Goal: Find specific page/section: Find specific page/section

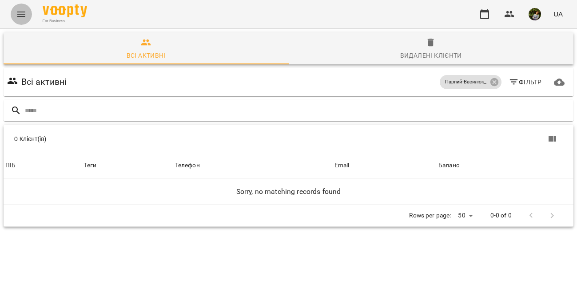
click at [19, 13] on icon "Menu" at bounding box center [21, 14] width 11 height 11
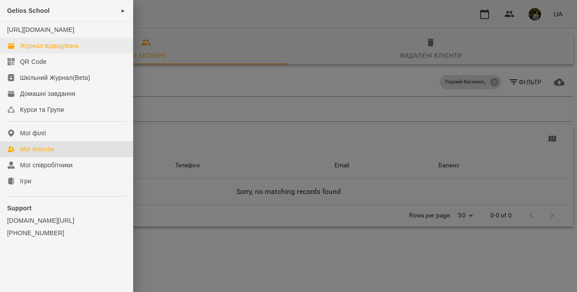
click at [45, 50] on div "Журнал відвідувань" at bounding box center [49, 45] width 59 height 9
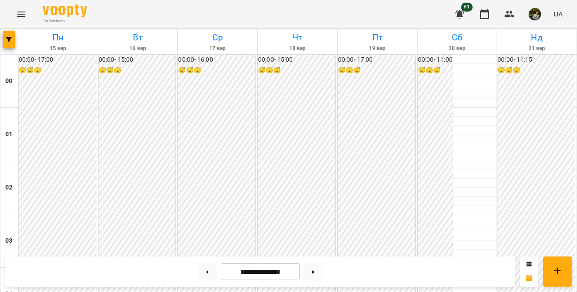
scroll to position [790, 0]
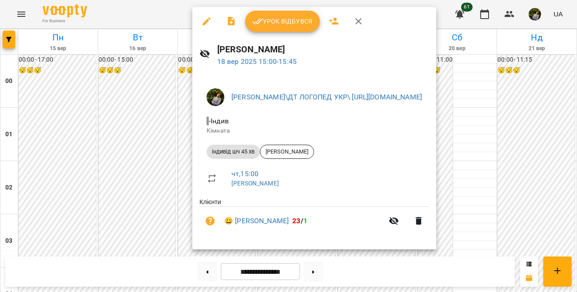
click at [149, 152] on div at bounding box center [288, 146] width 577 height 292
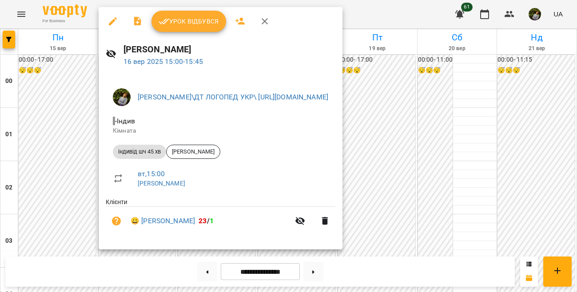
click at [67, 177] on div at bounding box center [288, 146] width 577 height 292
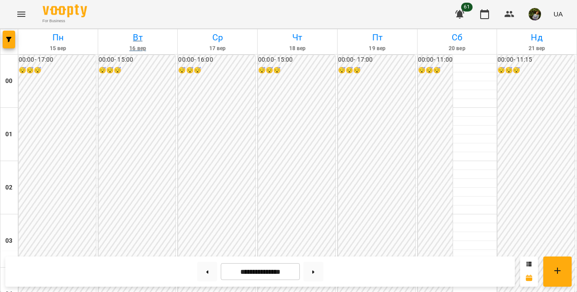
scroll to position [324, 0]
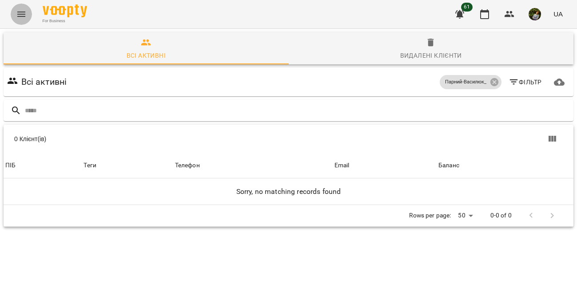
click at [26, 14] on icon "Menu" at bounding box center [21, 14] width 11 height 11
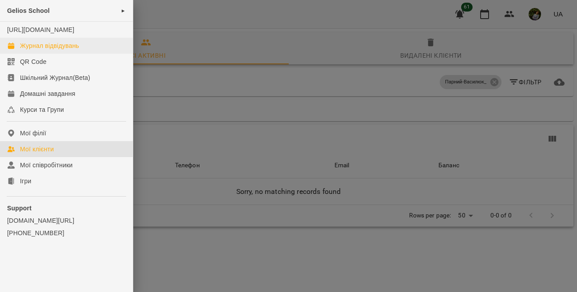
click at [45, 50] on div "Журнал відвідувань" at bounding box center [49, 45] width 59 height 9
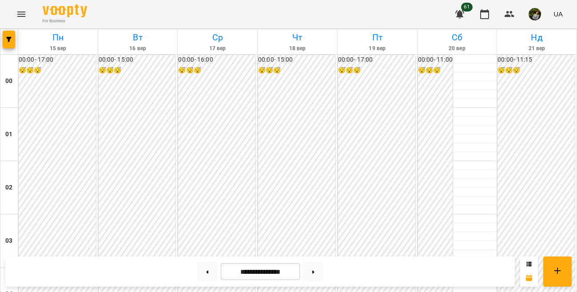
scroll to position [725, 0]
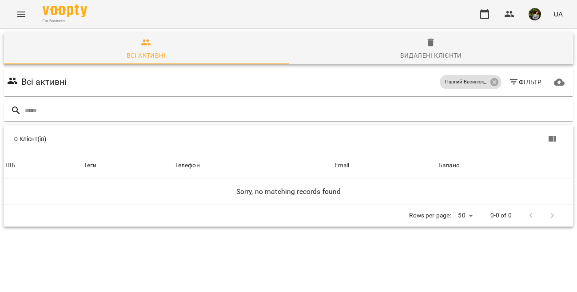
click at [20, 16] on icon "Menu" at bounding box center [21, 14] width 8 height 5
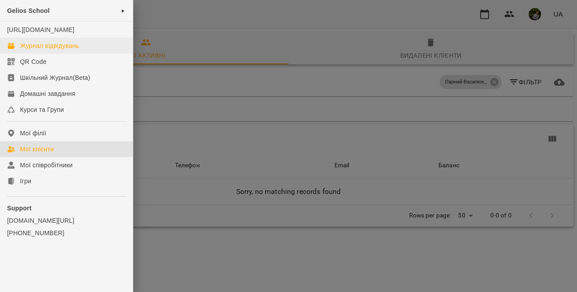
click at [56, 50] on div "Журнал відвідувань" at bounding box center [49, 45] width 59 height 9
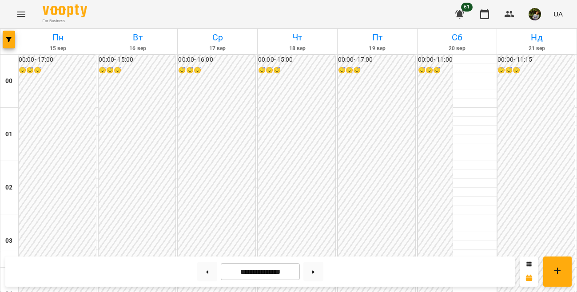
scroll to position [888, 0]
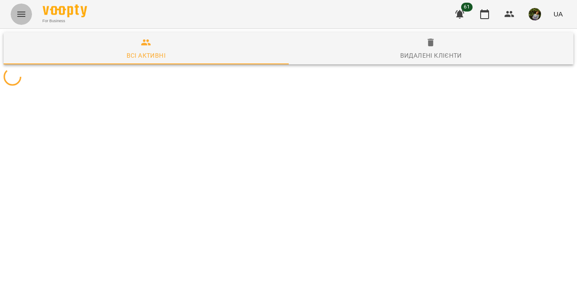
click at [24, 13] on icon "Menu" at bounding box center [21, 14] width 11 height 11
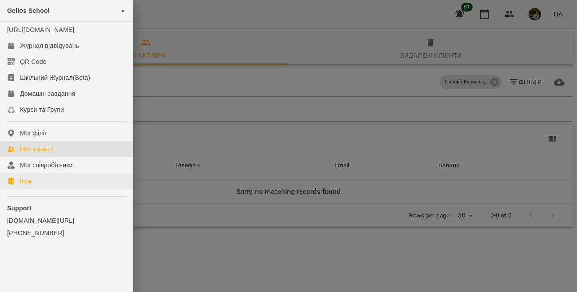
click at [35, 187] on link "Ігри" at bounding box center [66, 181] width 133 height 16
